Goal: Information Seeking & Learning: Get advice/opinions

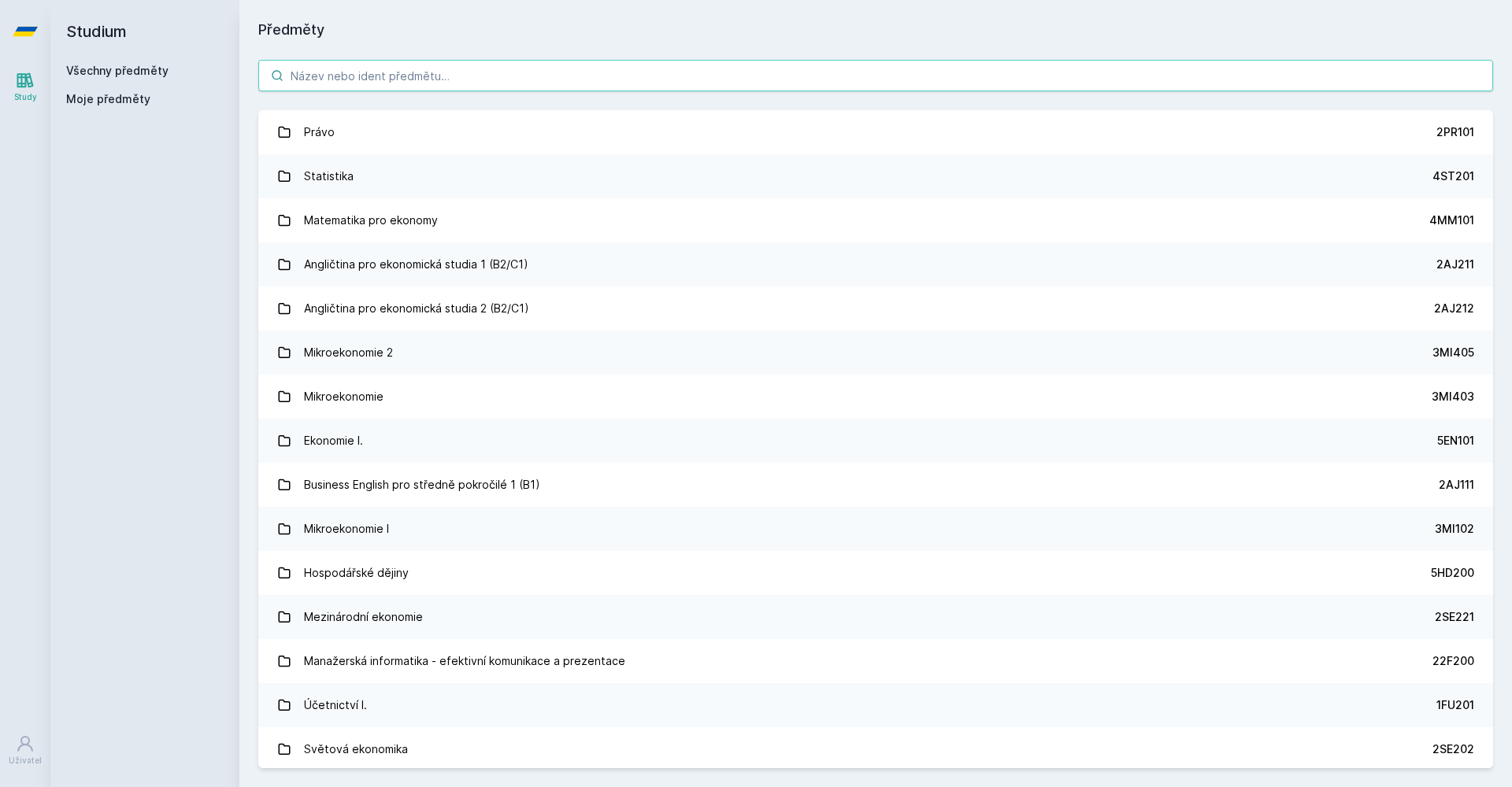
click at [343, 73] on input "search" at bounding box center [876, 76] width 1235 height 31
paste input "NB B 4IT115"
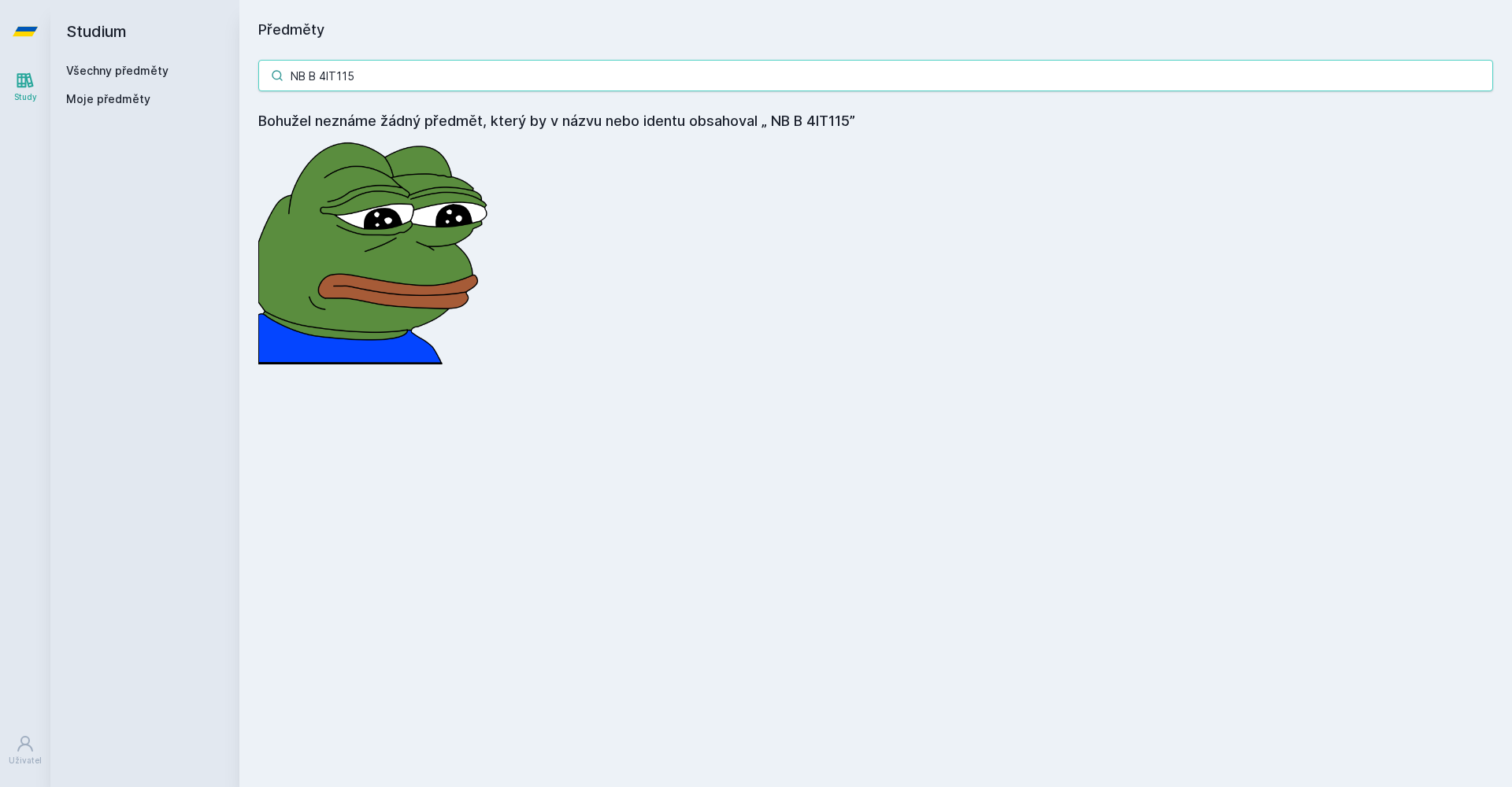
drag, startPoint x: 335, startPoint y: 75, endPoint x: 136, endPoint y: 79, distance: 199.0
click at [120, 79] on div "Studium Všechny předměty Moje předměty Předměty NB B 4IT115 Bohužel neznáme žád…" at bounding box center [781, 393] width 1462 height 787
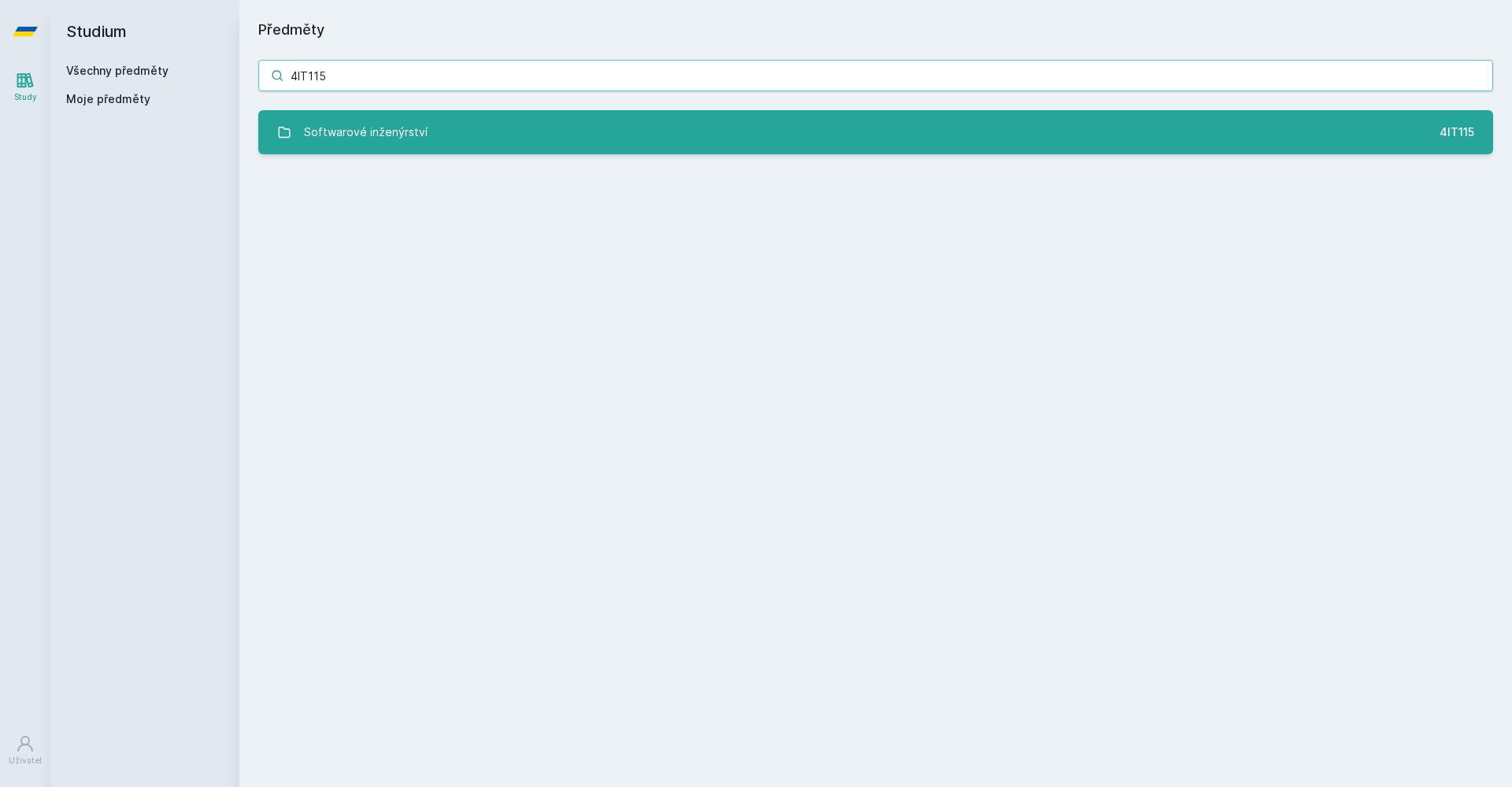
type input "4IT115"
click at [312, 135] on div "Softwarové inženýrství" at bounding box center [366, 132] width 124 height 31
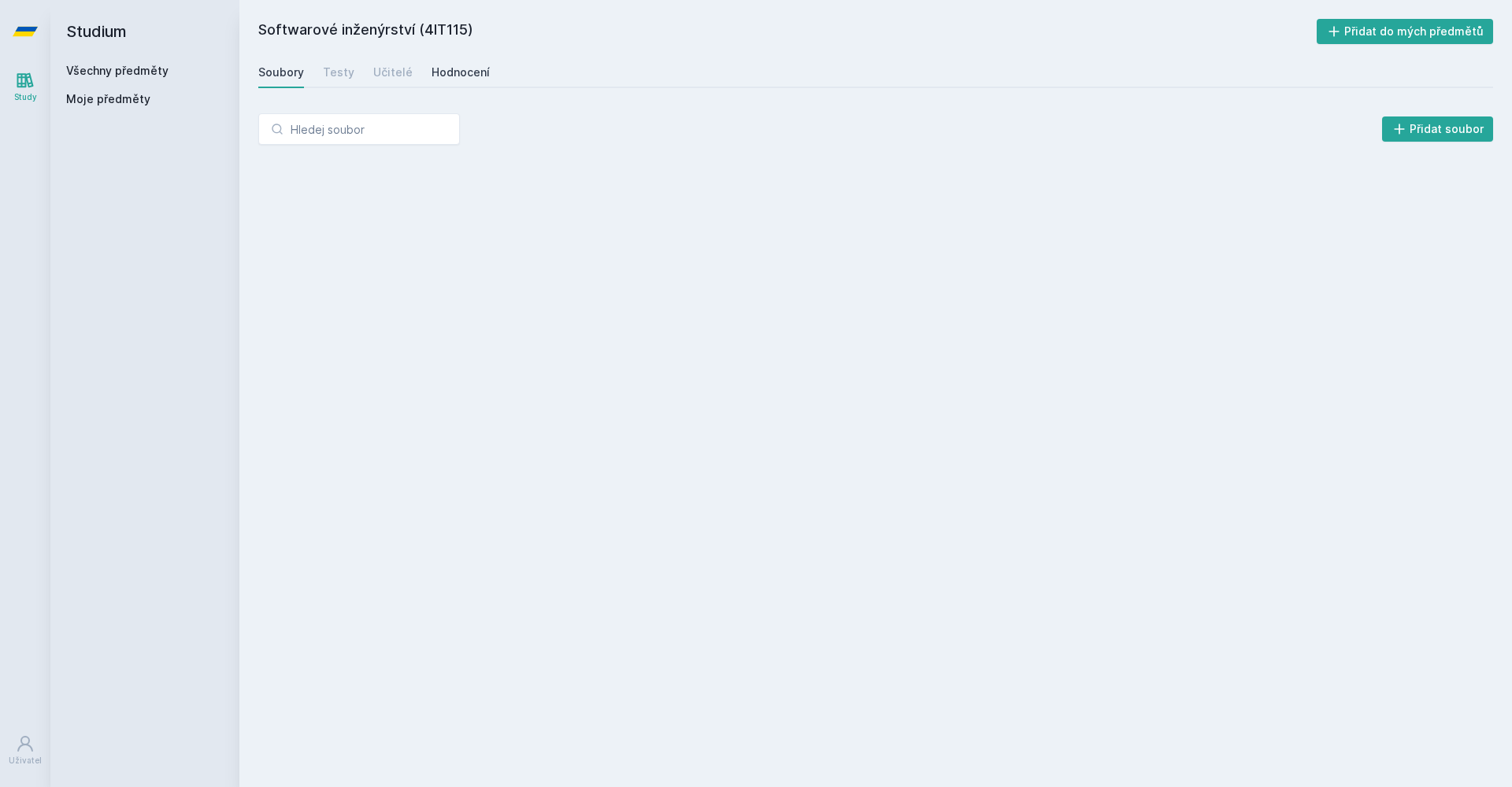
click at [444, 80] on link "Hodnocení" at bounding box center [460, 73] width 59 height 31
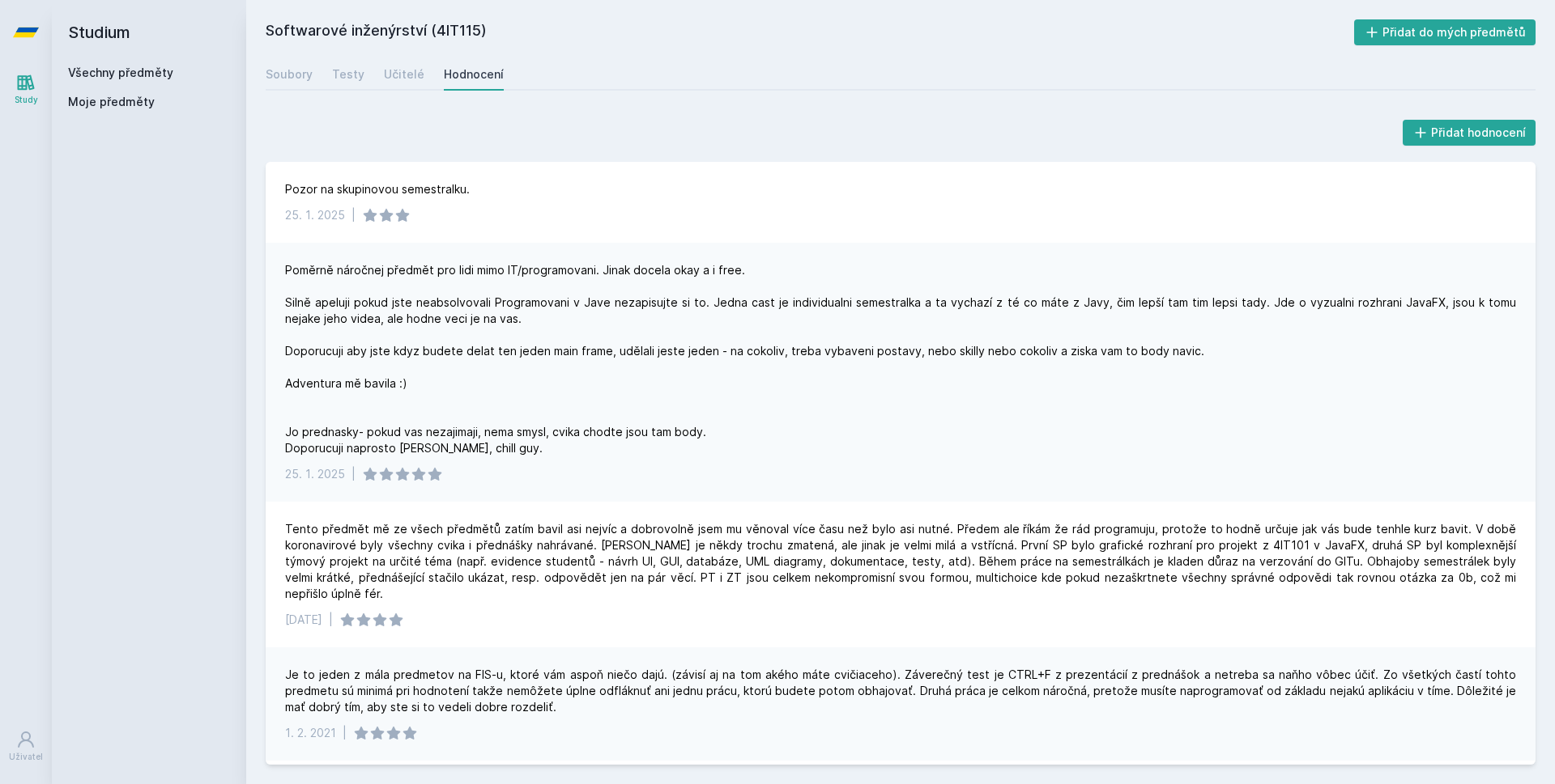
click at [192, 142] on div "Studium Všechny předměty Moje předměty" at bounding box center [148, 392] width 194 height 784
click at [153, 68] on link "Všechny předměty" at bounding box center [120, 72] width 105 height 14
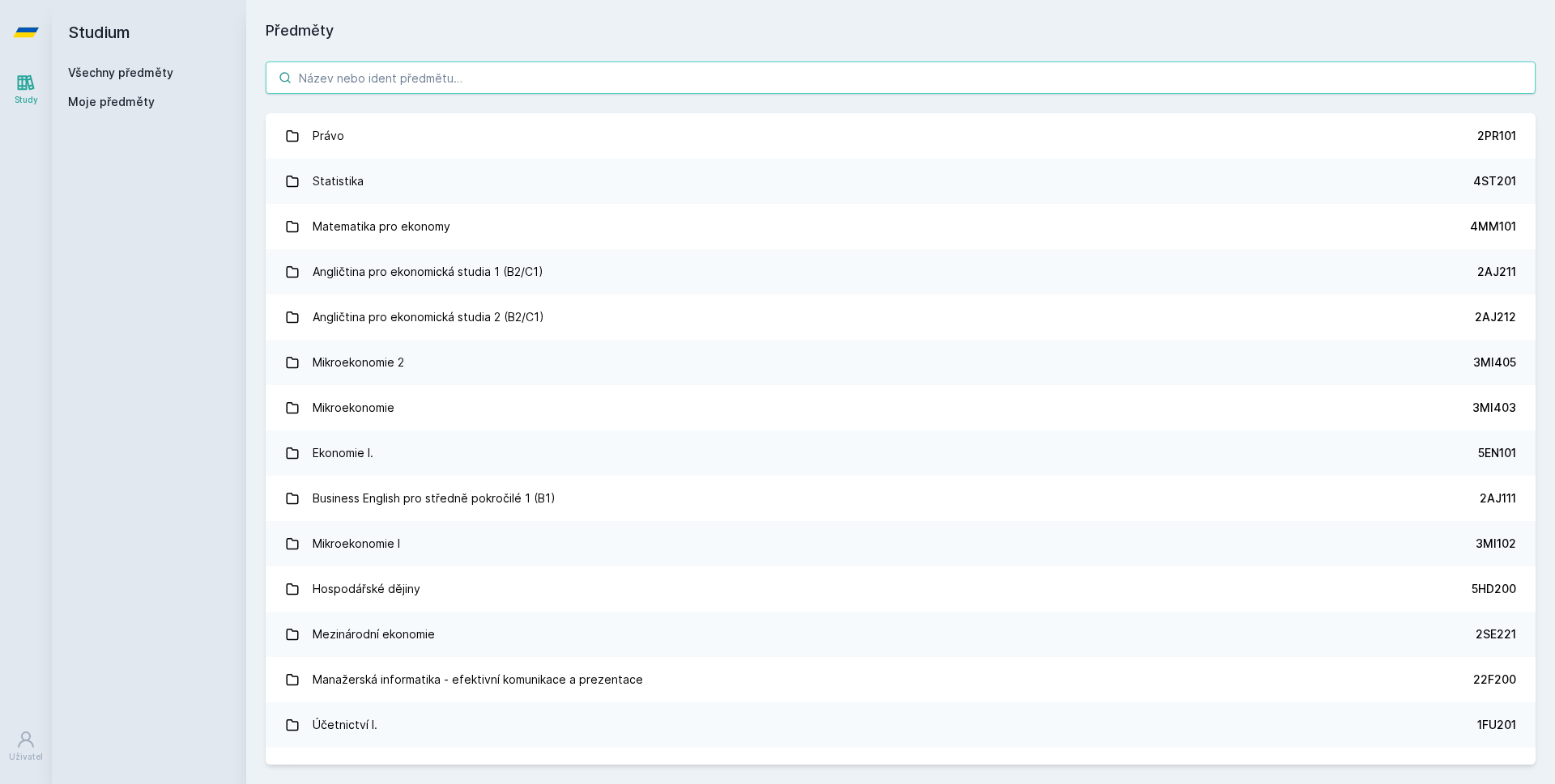
click at [422, 80] on input "search" at bounding box center [900, 78] width 1270 height 32
paste input "TVSTEN"
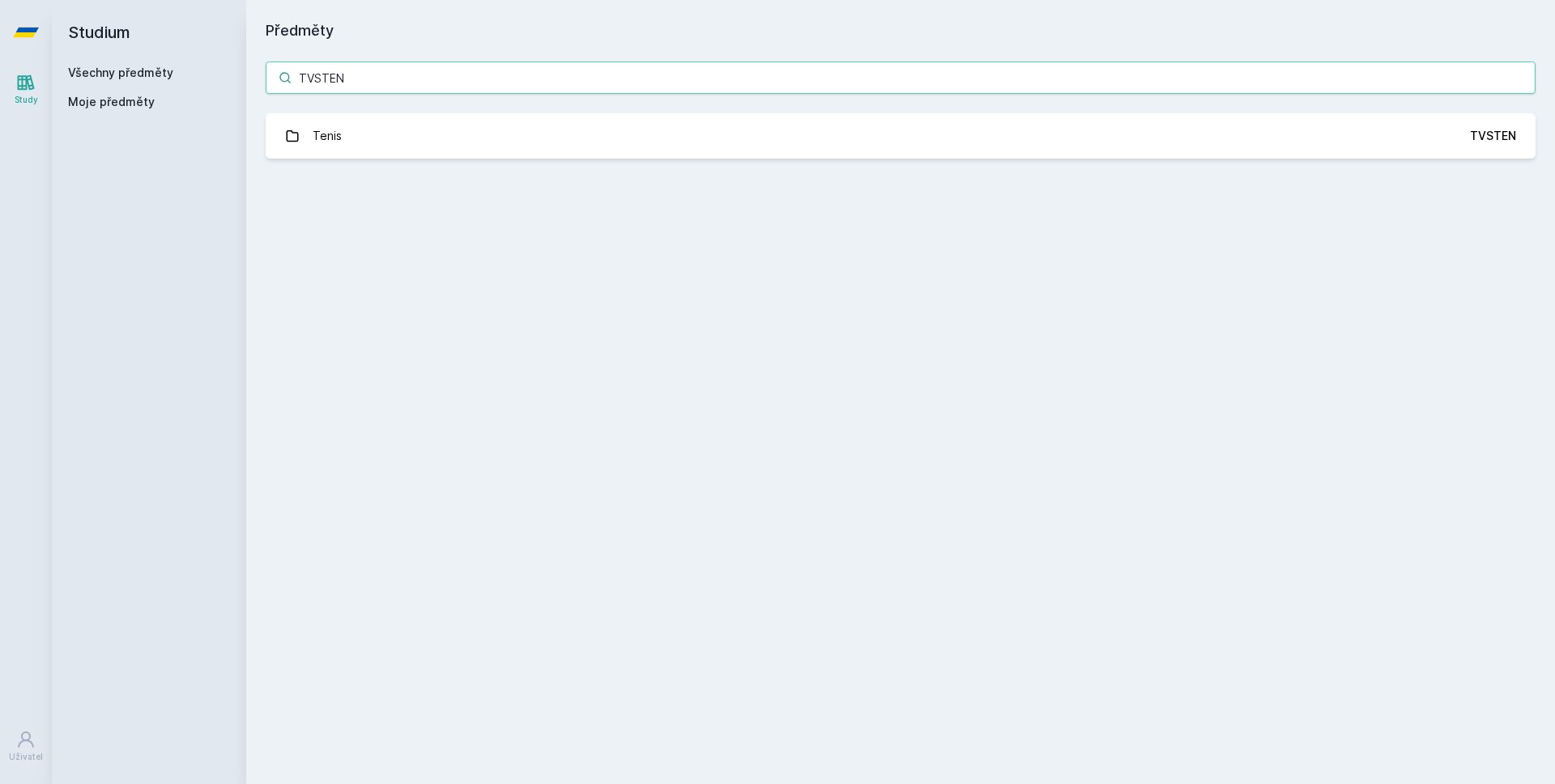
type input "TVSTEN"
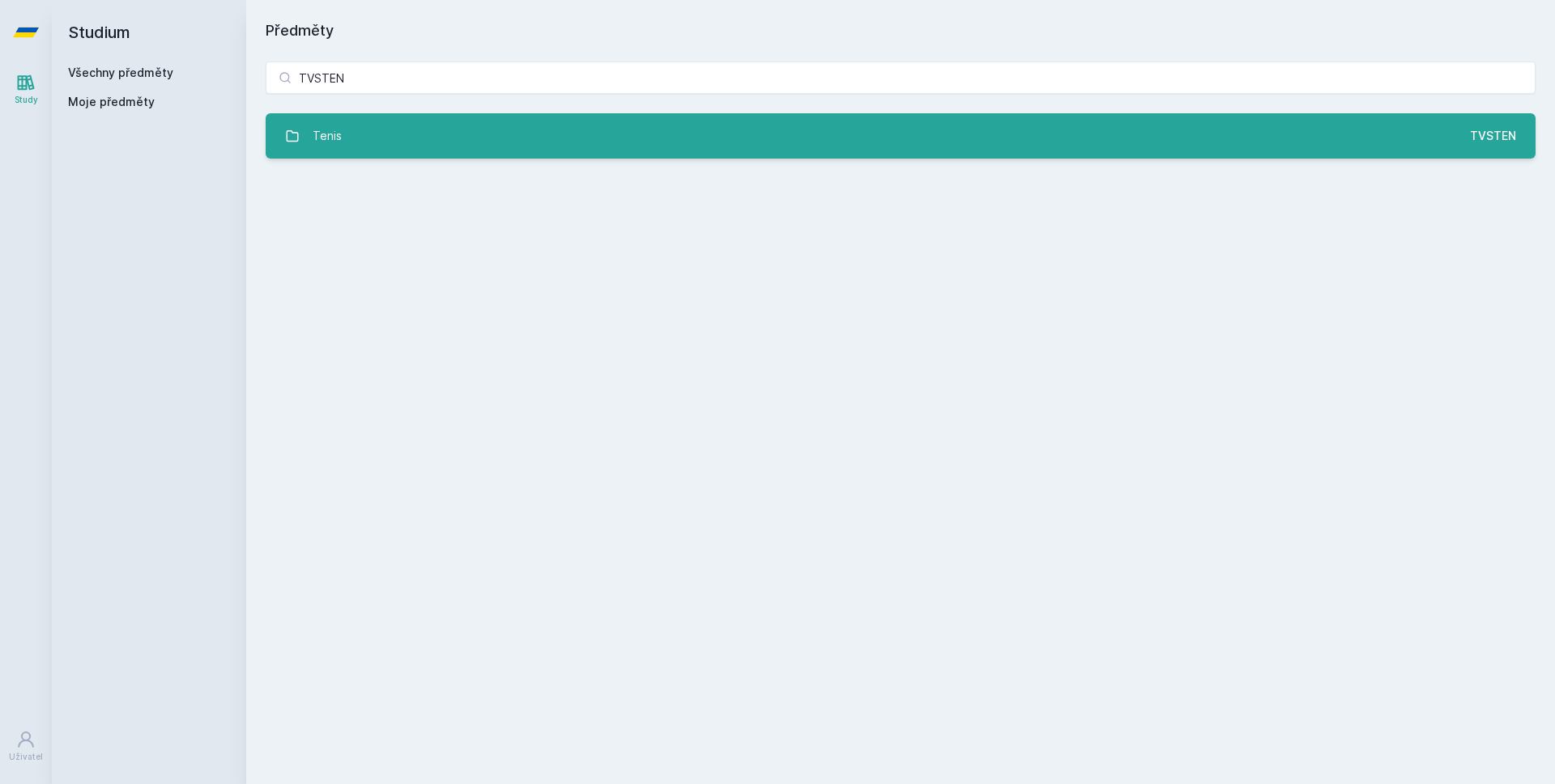
click at [348, 122] on link "Tenis TVSTEN" at bounding box center [900, 136] width 1270 height 45
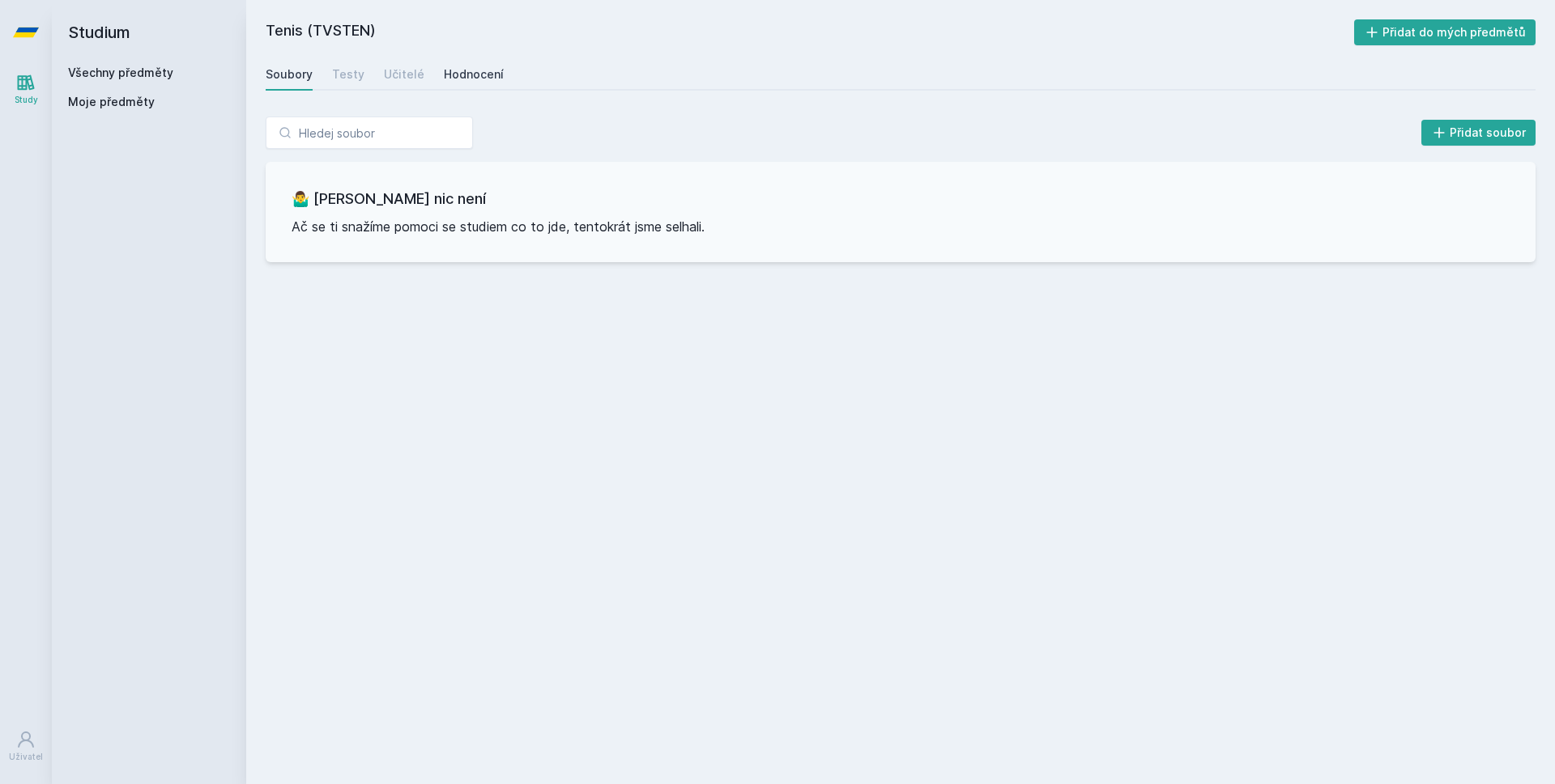
click at [454, 66] on div "Hodnocení" at bounding box center [473, 74] width 60 height 16
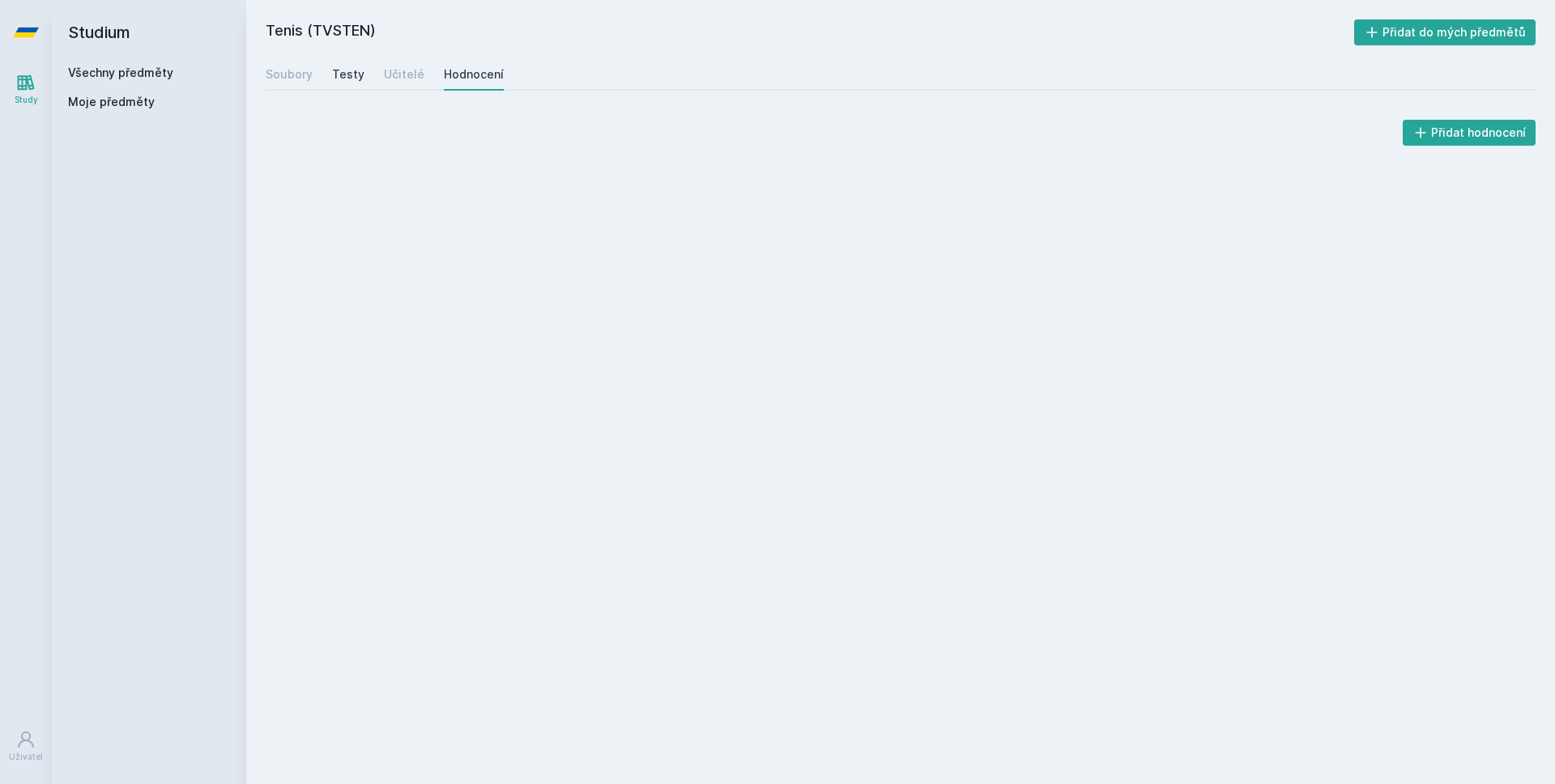
click at [355, 70] on div "Testy" at bounding box center [348, 74] width 32 height 16
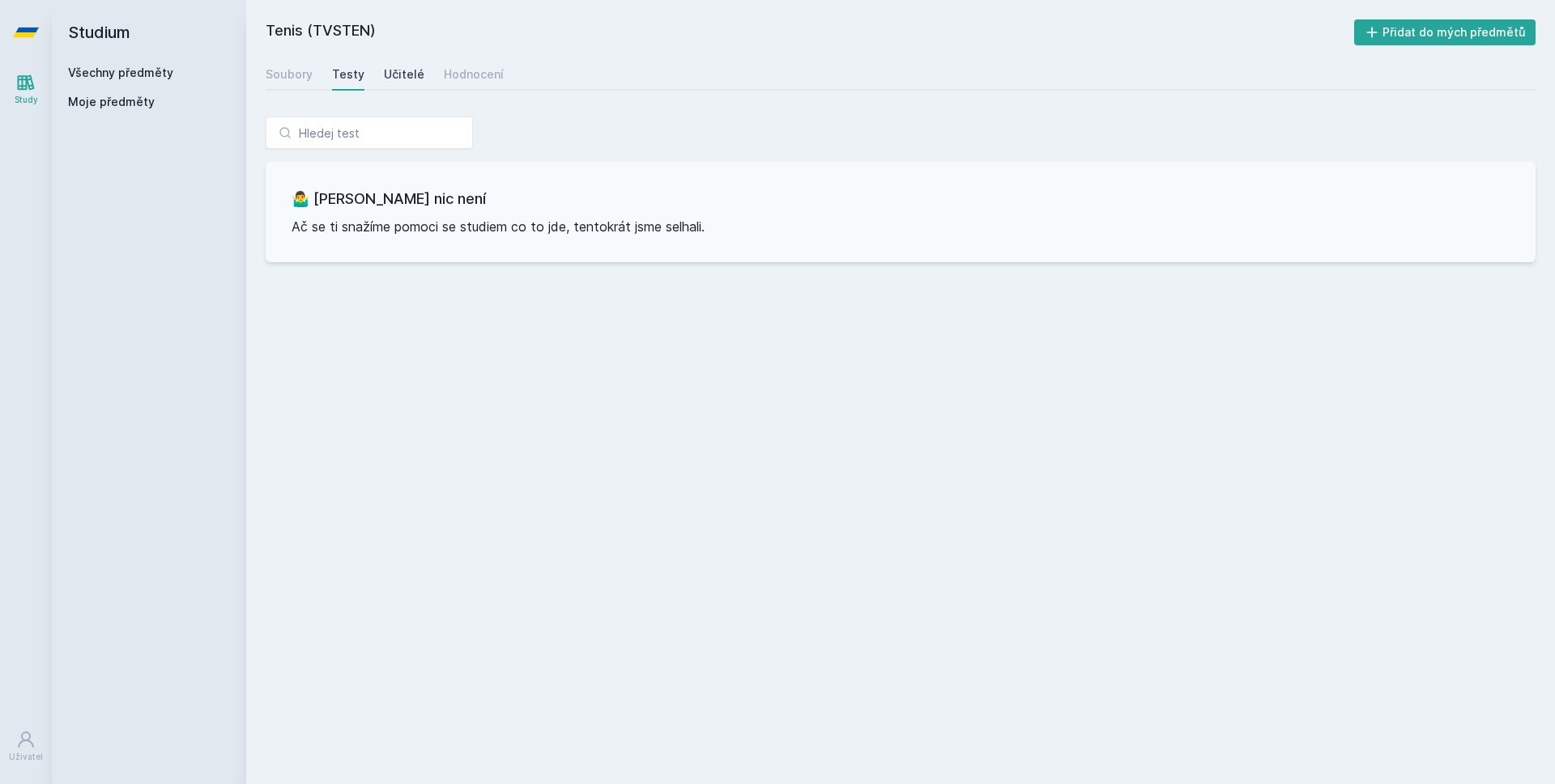
click at [398, 74] on div "Učitelé" at bounding box center [404, 74] width 41 height 16
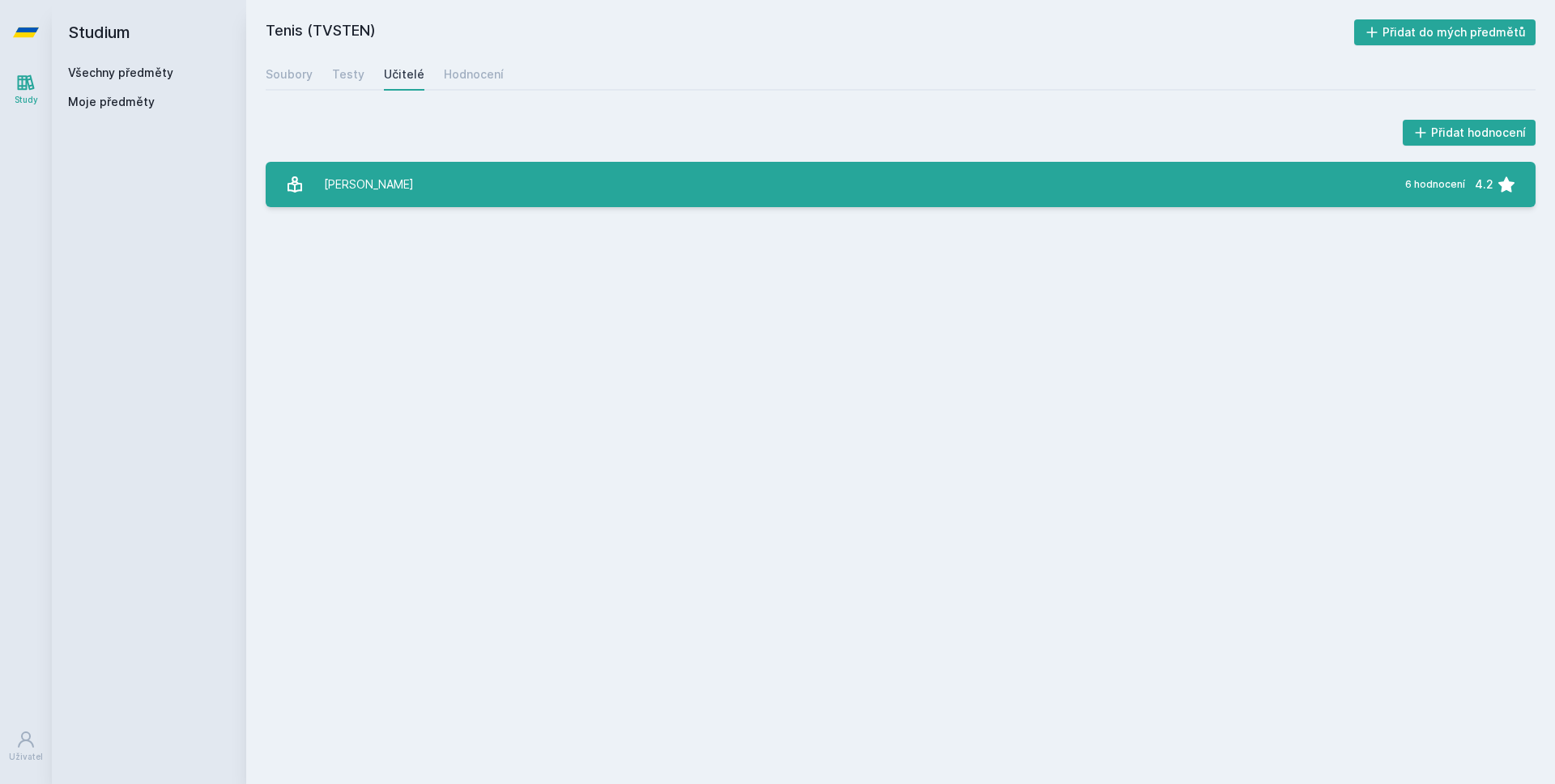
click at [384, 185] on div "[PERSON_NAME]" at bounding box center [369, 185] width 90 height 32
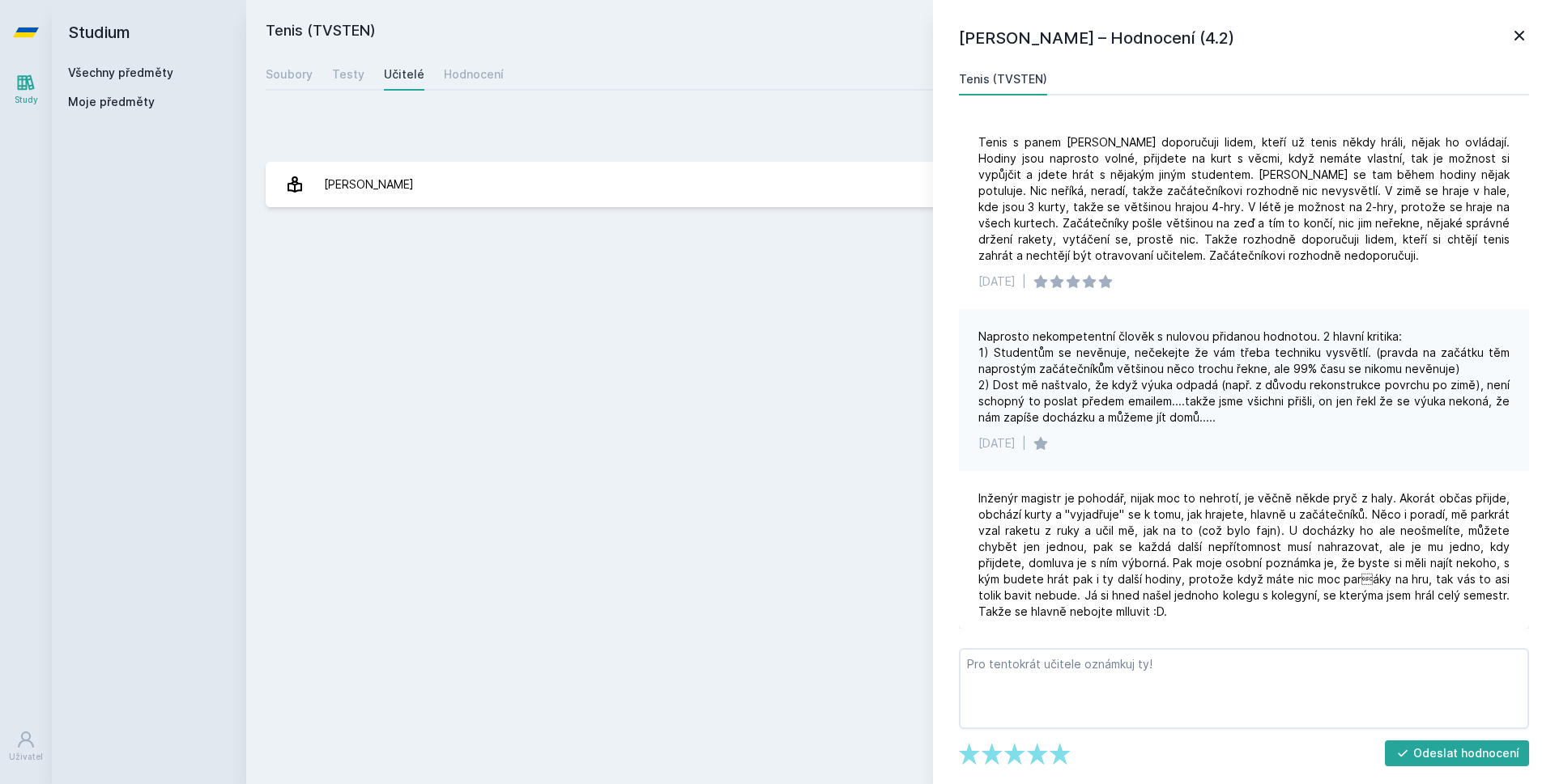
scroll to position [6, 0]
click at [1340, 442] on div "[DATE] |" at bounding box center [1244, 444] width 532 height 16
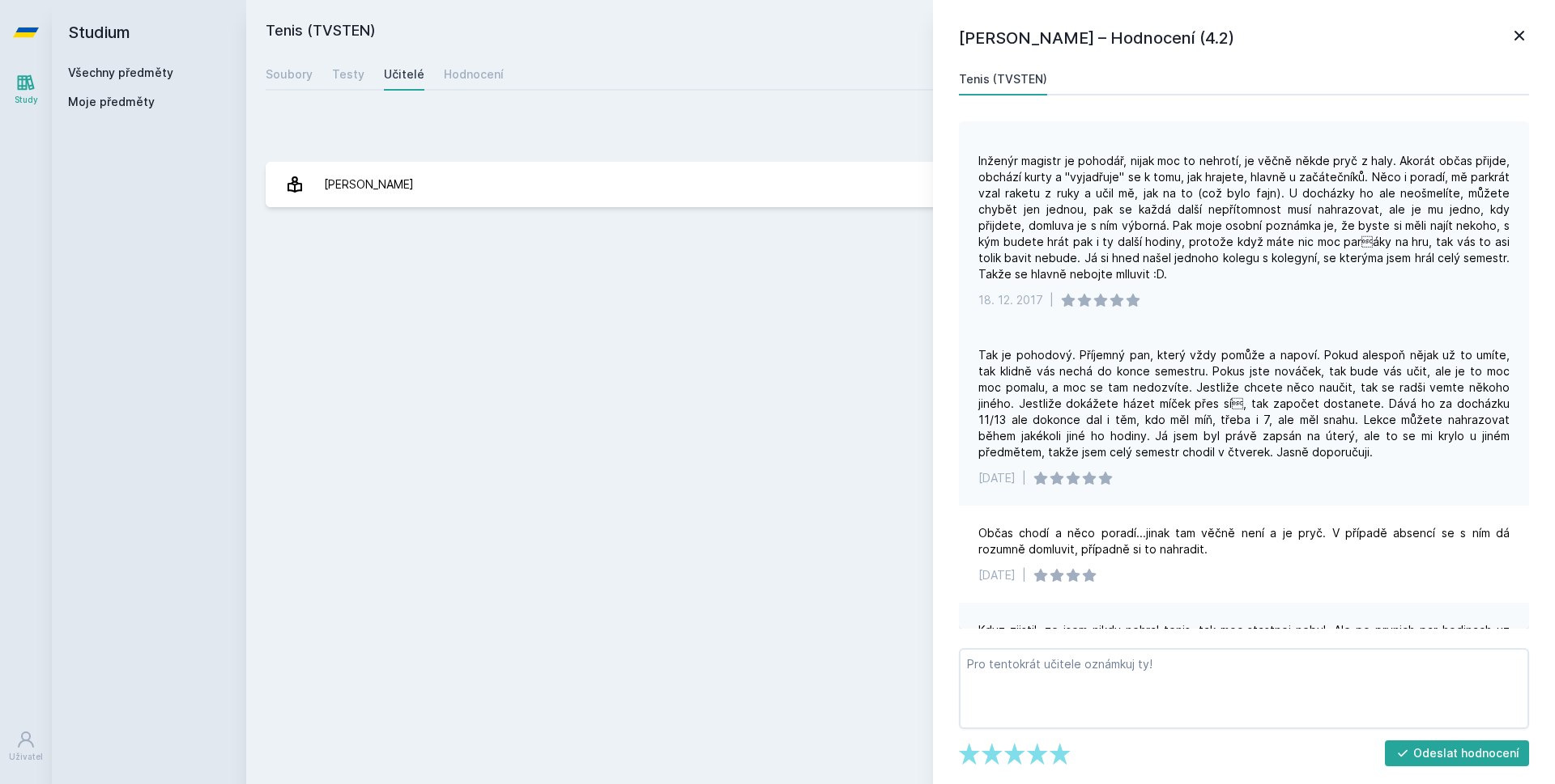
scroll to position [345, 0]
click at [1508, 22] on div "[PERSON_NAME] – Hodnocení (4.2) Tenis (TVSTEN) Tenis s panem Fialou doporučuji …" at bounding box center [1244, 392] width 622 height 784
click at [1519, 32] on icon at bounding box center [1519, 36] width 20 height 19
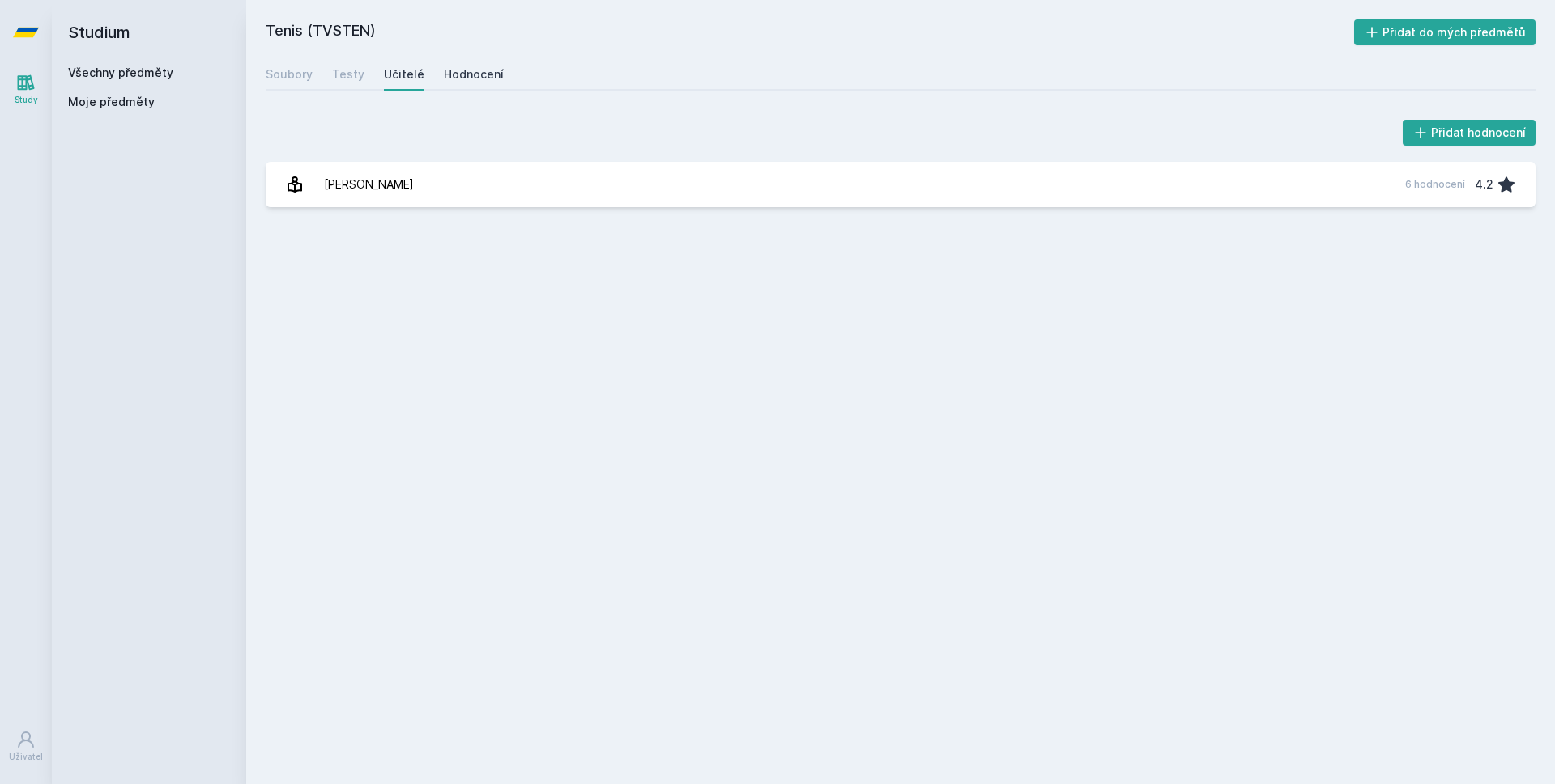
click at [477, 73] on div "Hodnocení" at bounding box center [473, 74] width 60 height 16
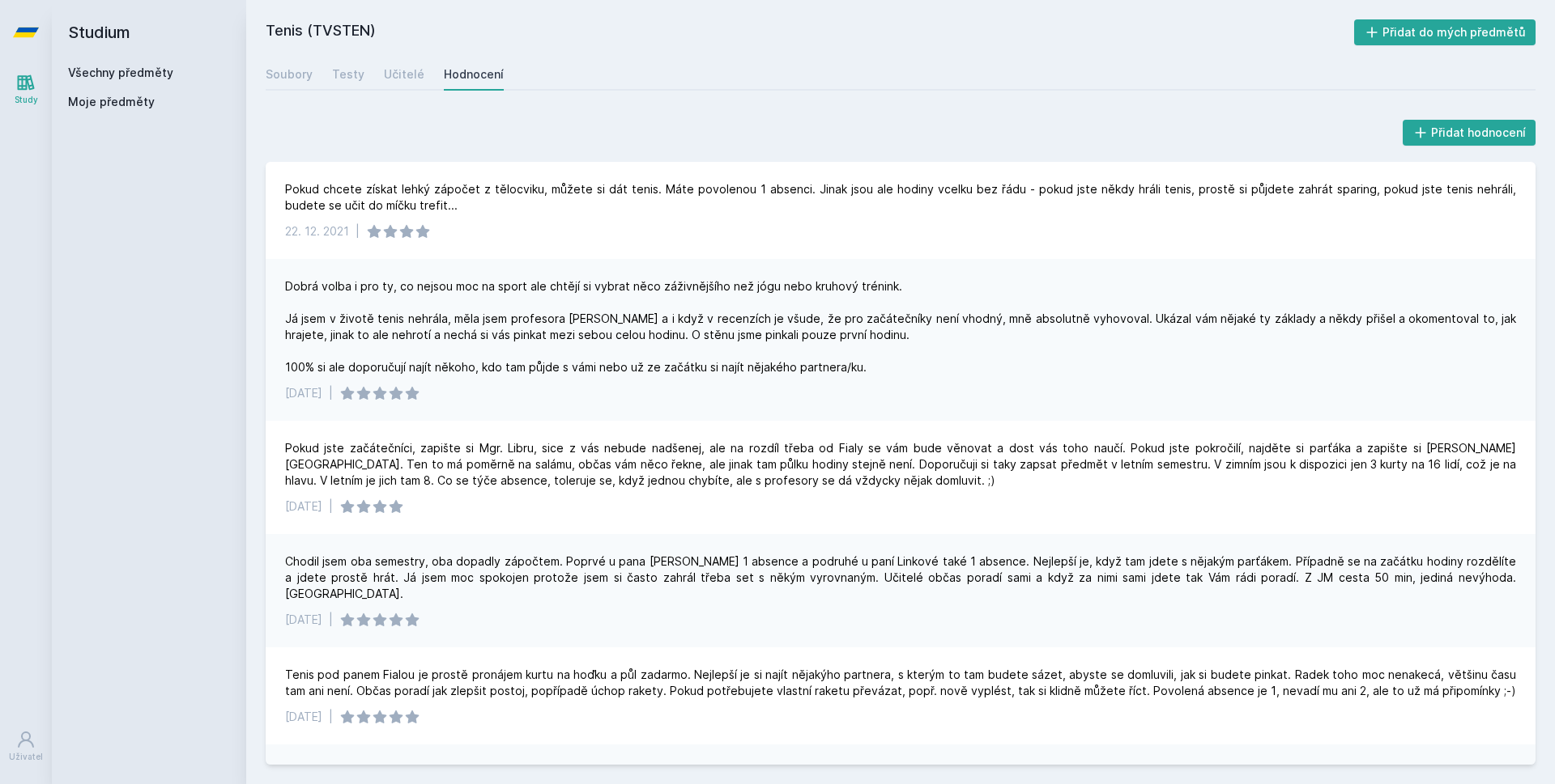
click at [469, 153] on div "Přidat hodnocení Pokud chcete získat lehký zápočet z tělocviku, můžete si dát t…" at bounding box center [900, 441] width 1270 height 648
click at [587, 371] on div "Dobrá volba i pro ty, co nejsou moc na sport ale chtějí si vybrat něco záživněj…" at bounding box center [900, 327] width 1231 height 97
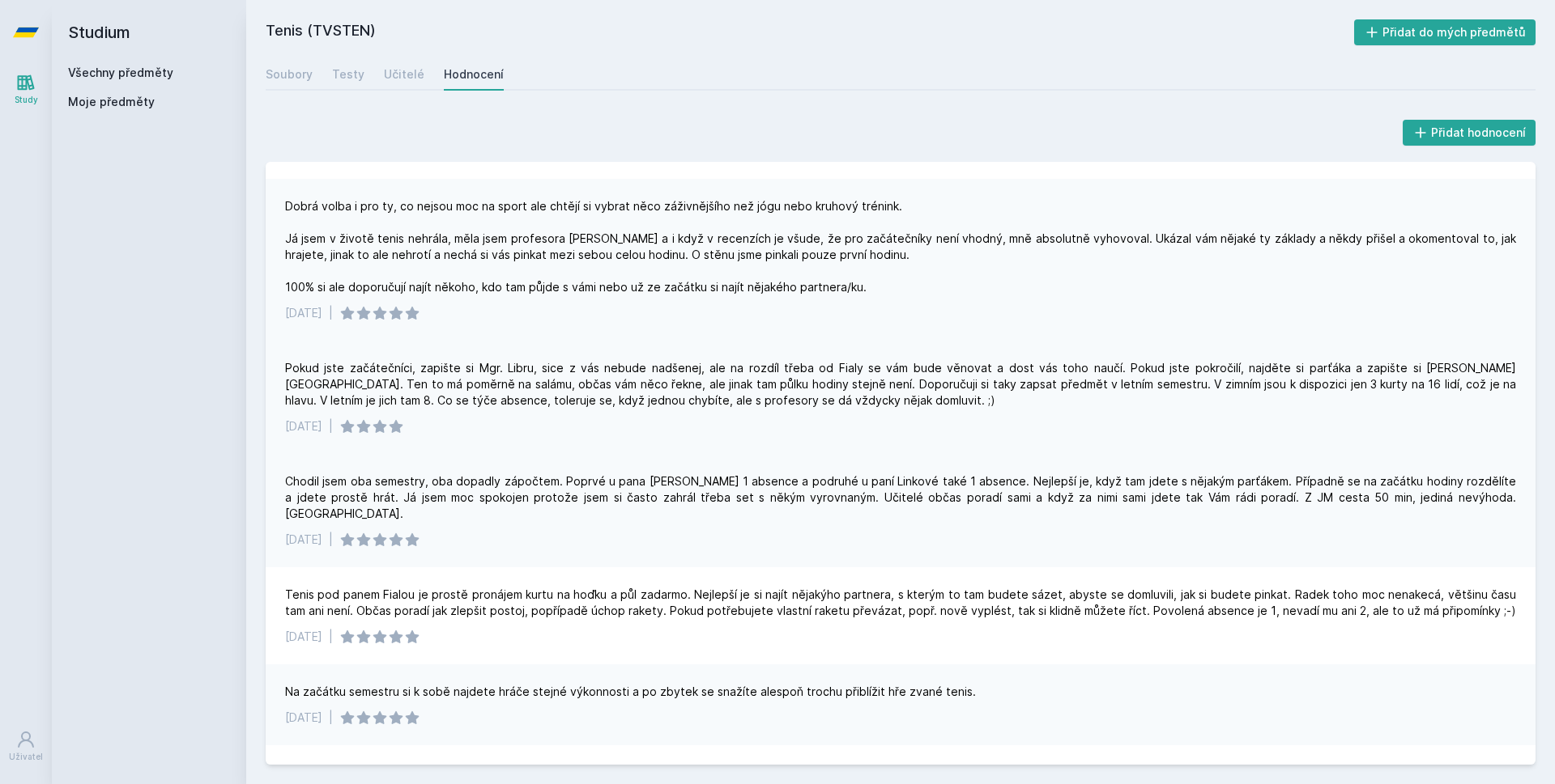
scroll to position [76, 0]
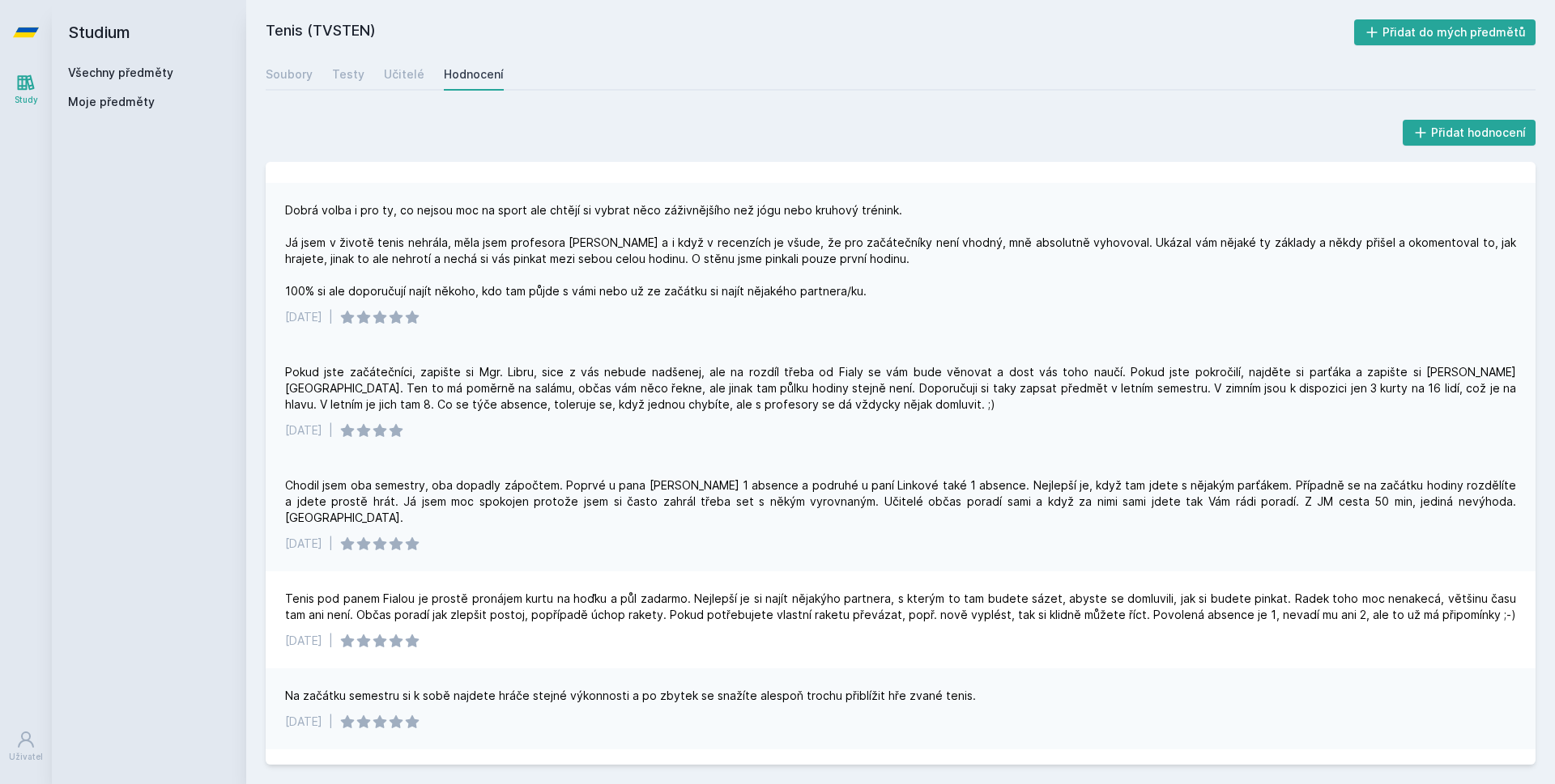
click at [784, 453] on div "Pokud jste začátečníci, zapište si Mgr. Libru, sice z vás nebude nadšenej, ale …" at bounding box center [900, 402] width 1270 height 114
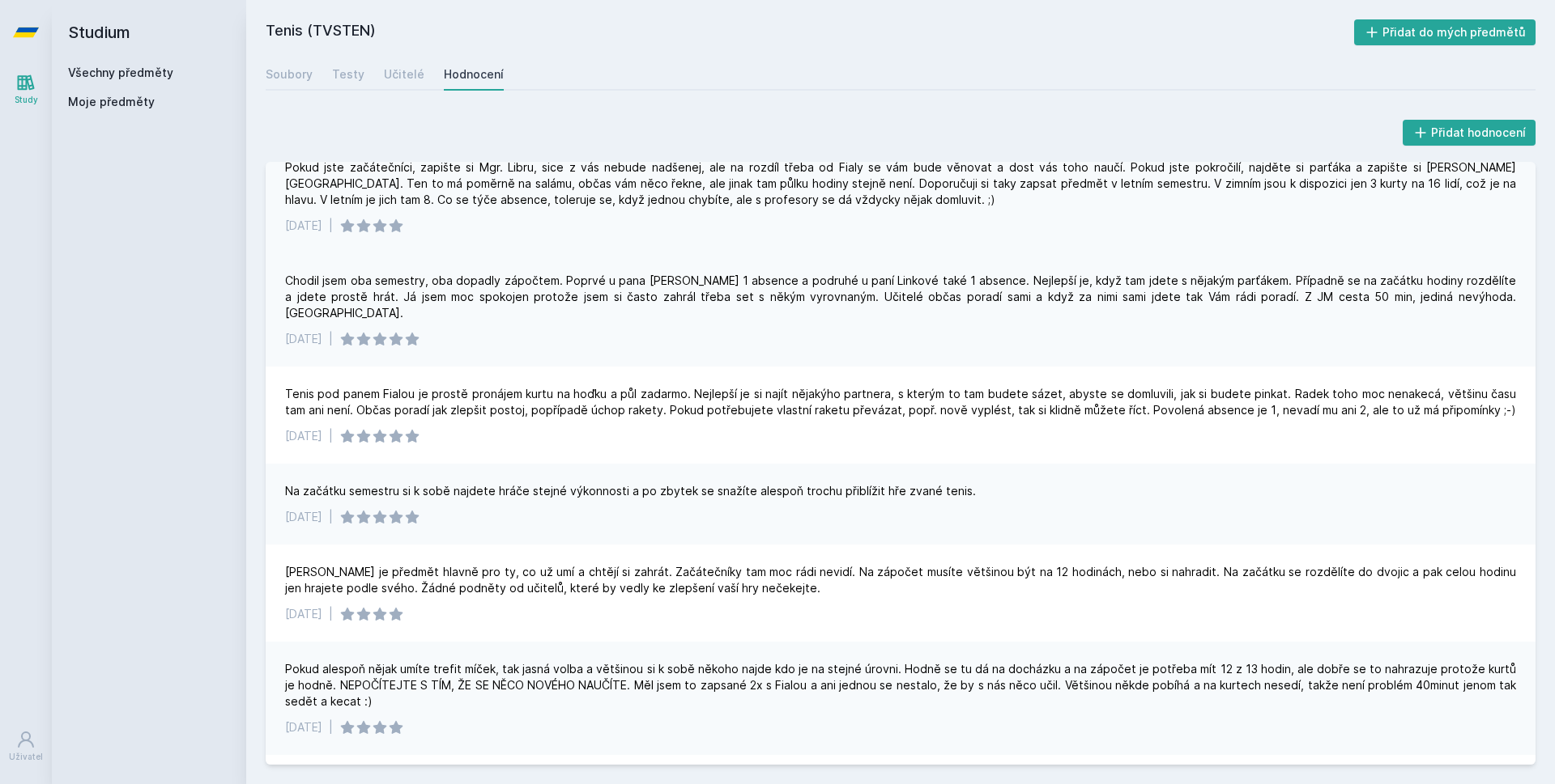
scroll to position [295, 0]
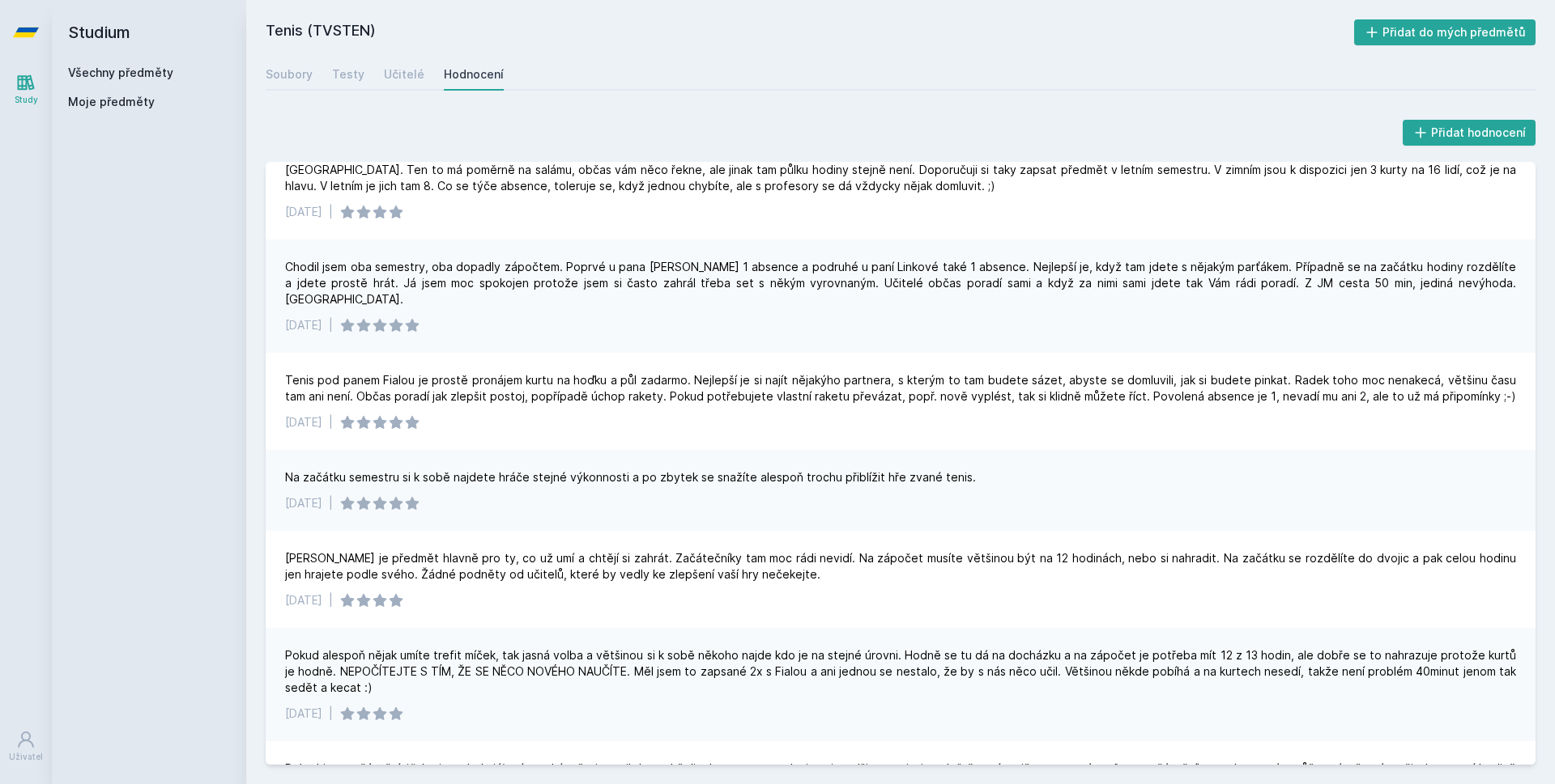
click at [675, 317] on div "[DATE] |" at bounding box center [900, 325] width 1231 height 16
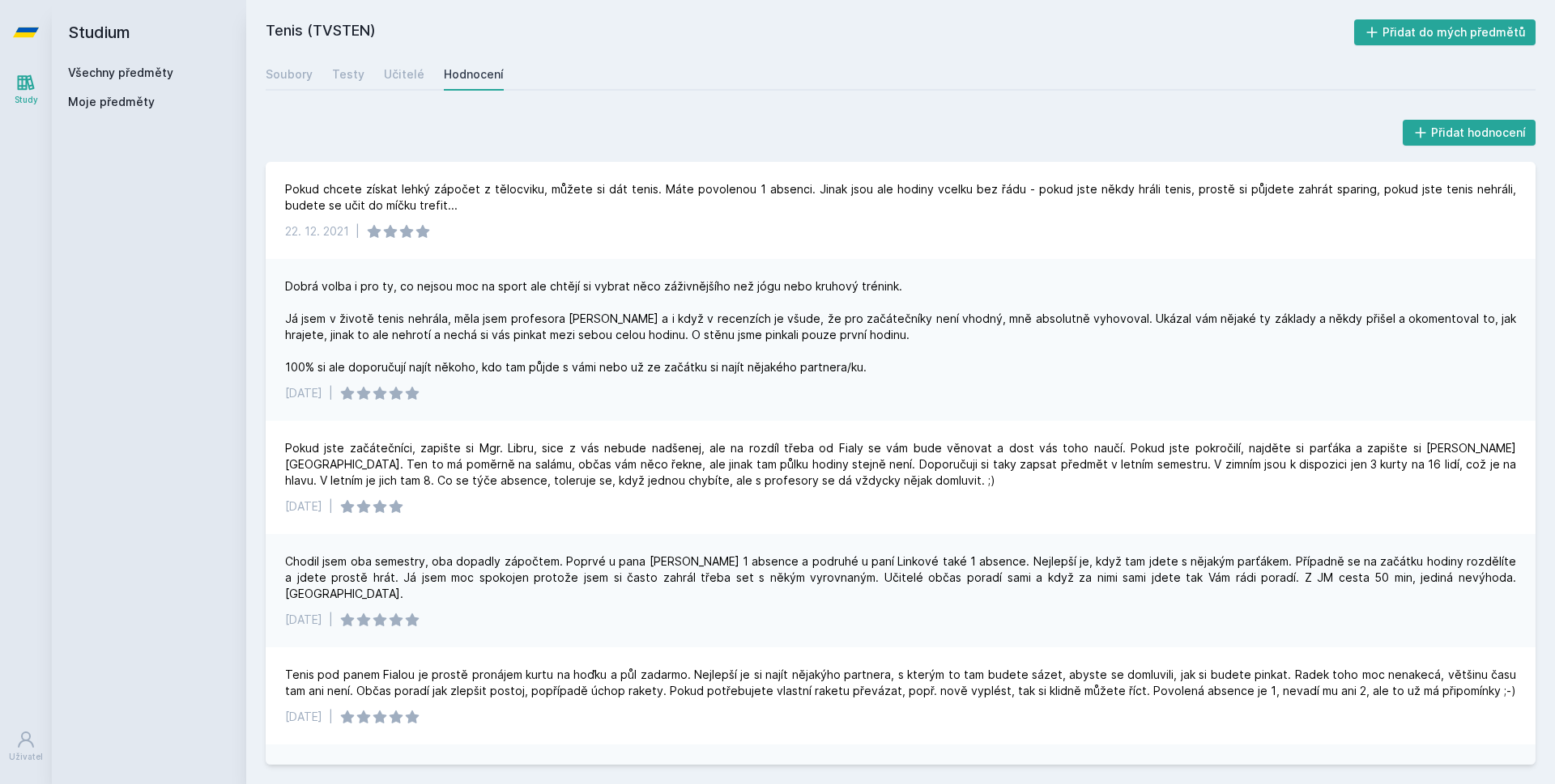
scroll to position [0, 0]
click at [390, 80] on div "Učitelé" at bounding box center [404, 74] width 41 height 16
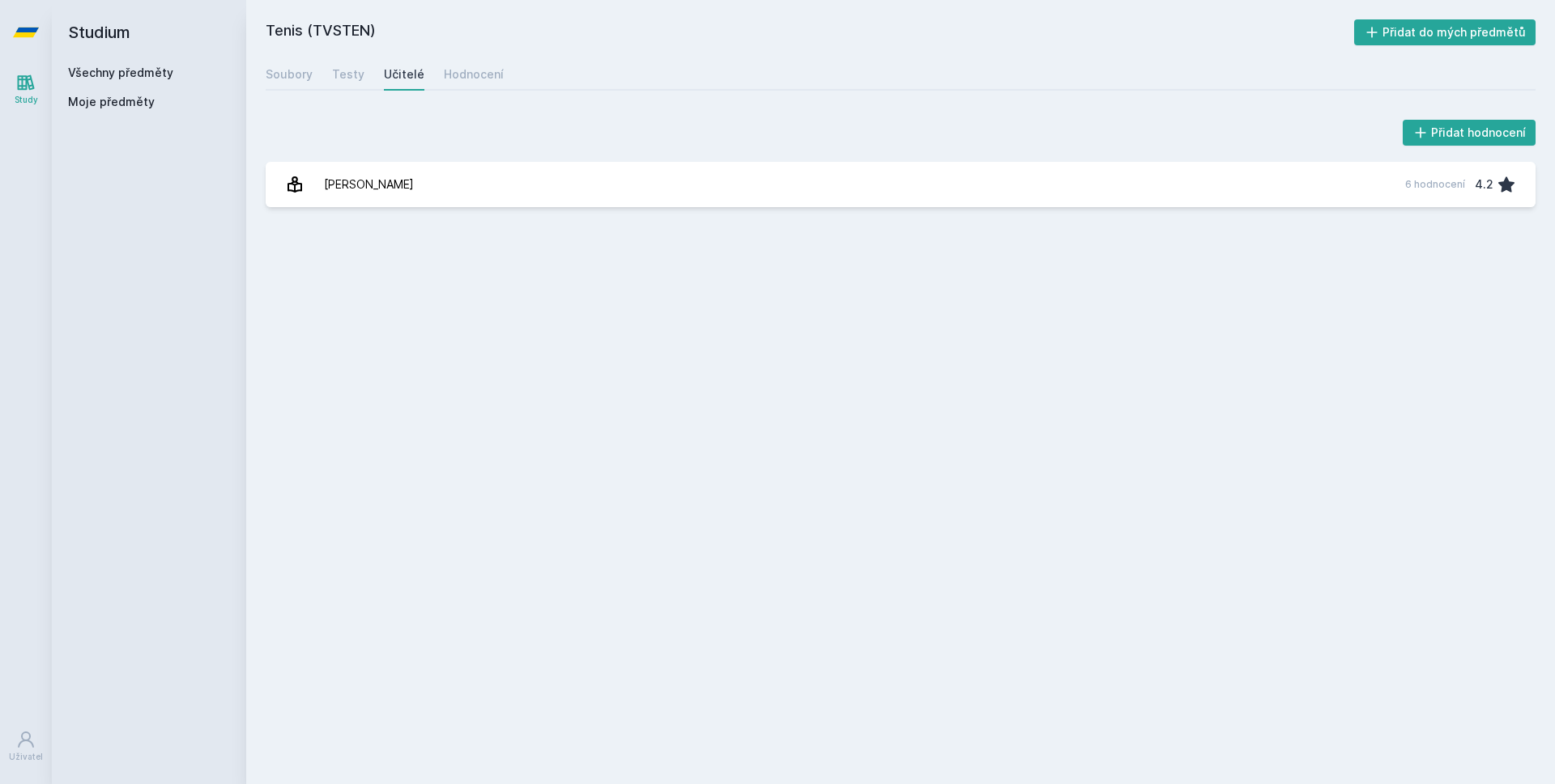
click at [543, 212] on div "Přidat hodnocení [PERSON_NAME] 6 hodnocení 4.2 [PERSON_NAME], něco se pokazilo." at bounding box center [900, 162] width 1308 height 130
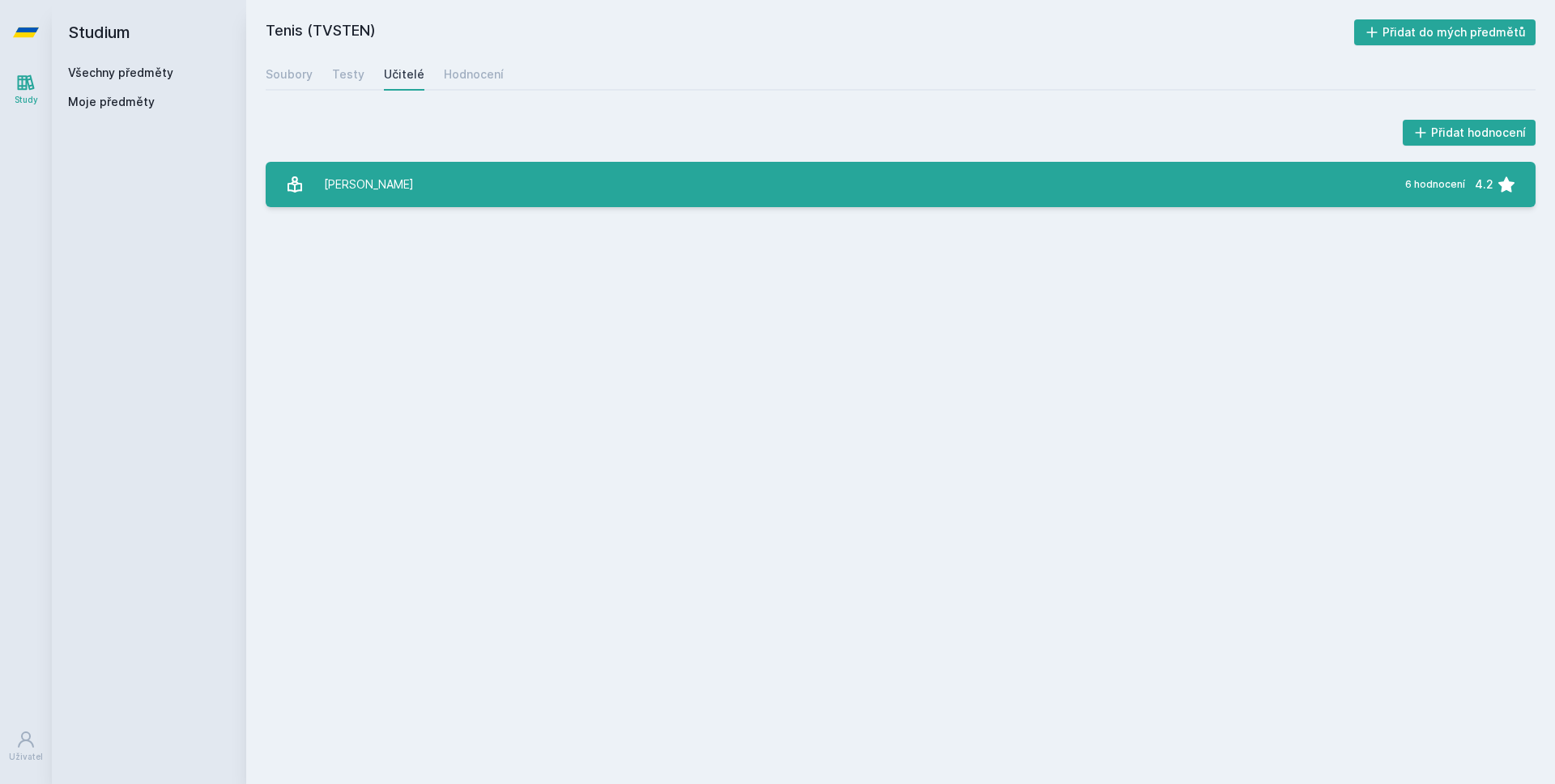
click at [558, 201] on link "[PERSON_NAME] 6 hodnocení 4.2" at bounding box center [900, 184] width 1270 height 45
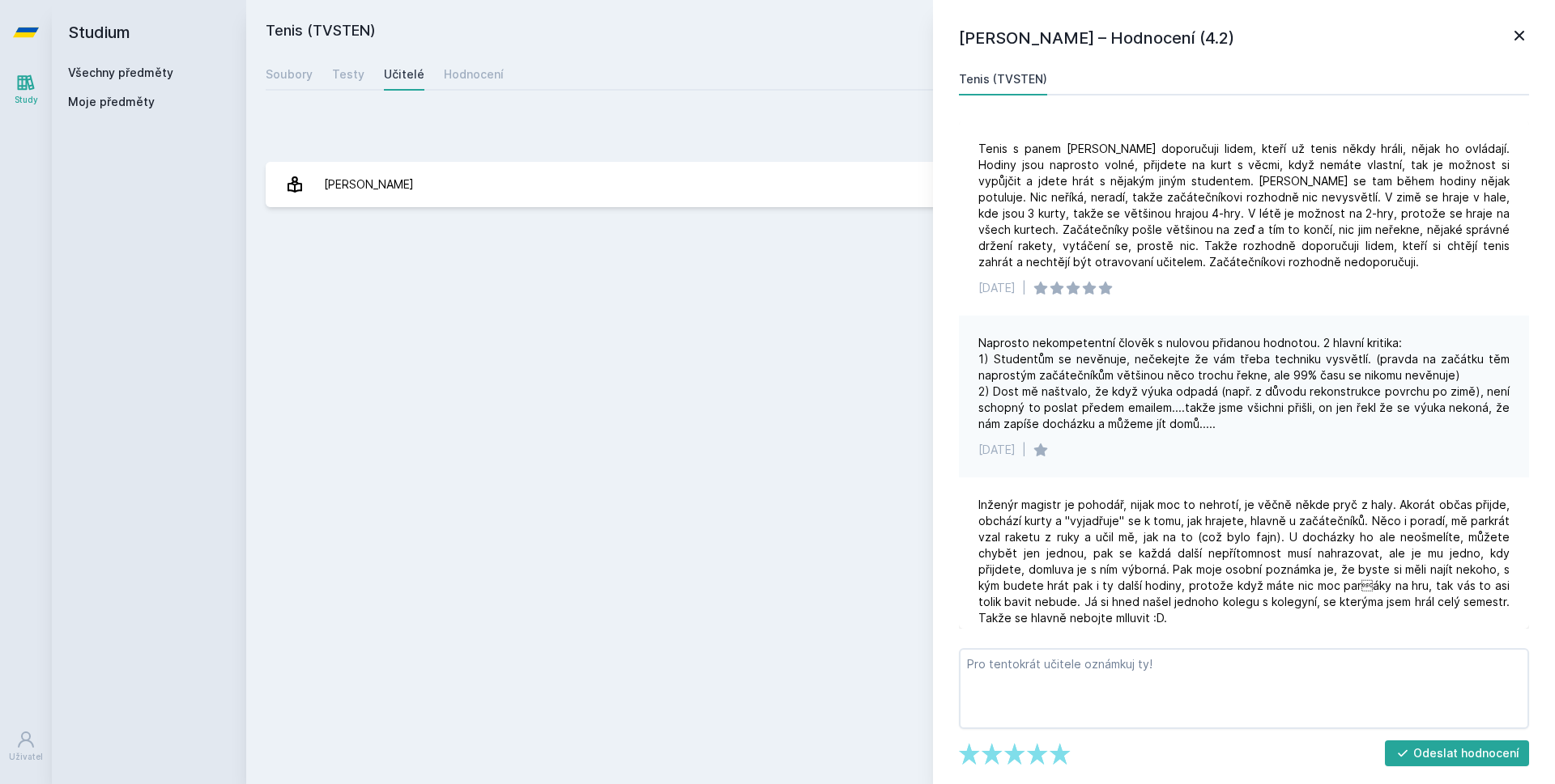
click at [1524, 32] on icon at bounding box center [1519, 36] width 20 height 19
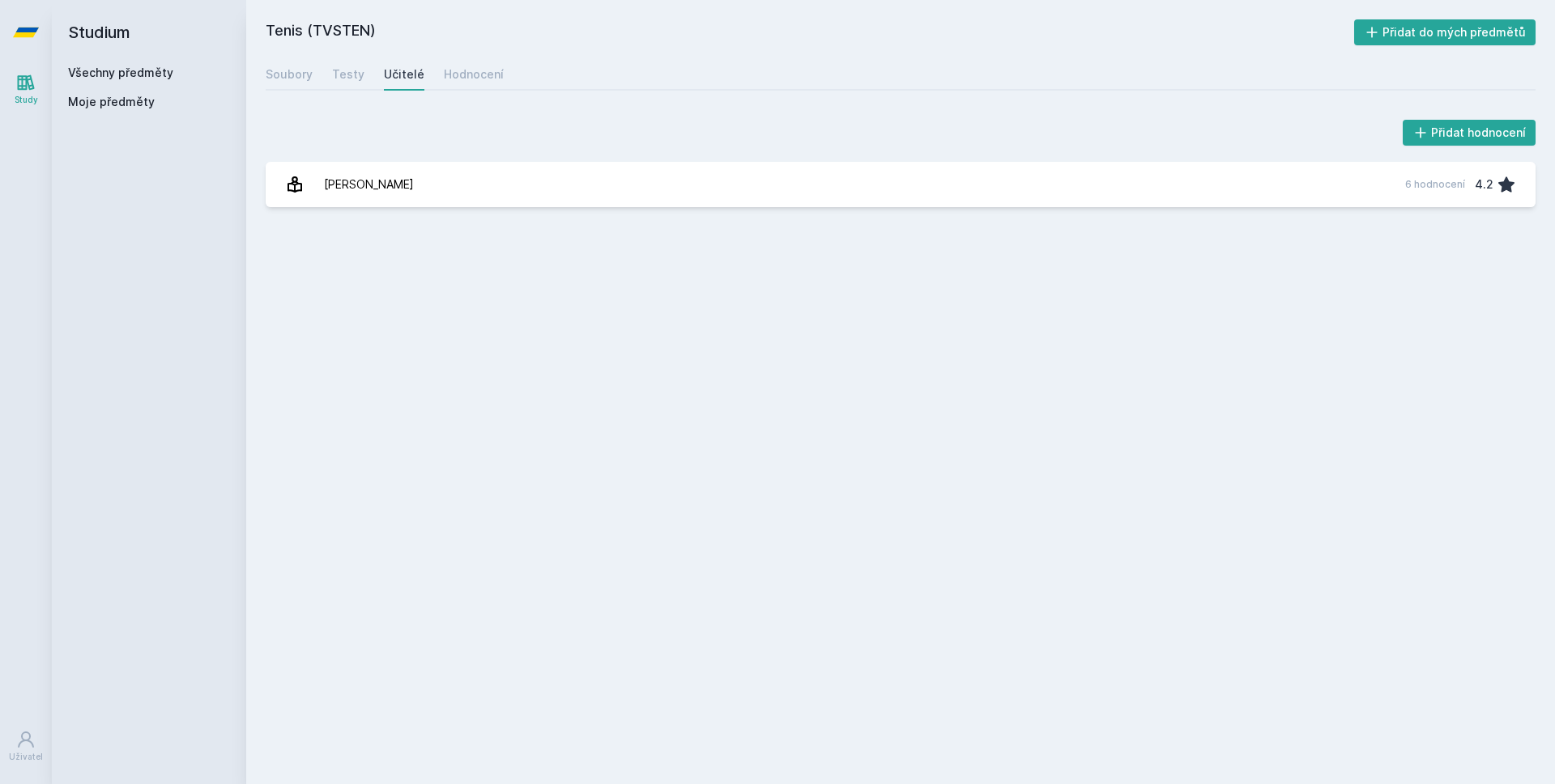
click at [497, 74] on div "Soubory Testy Učitelé Hodnocení" at bounding box center [900, 75] width 1270 height 32
click at [487, 74] on div "Hodnocení" at bounding box center [473, 74] width 60 height 16
